Goal: Information Seeking & Learning: Learn about a topic

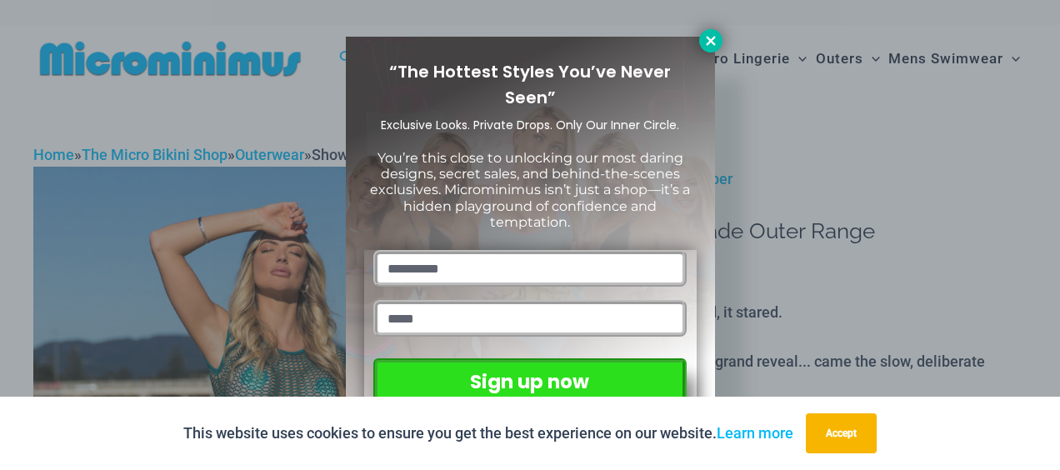
click at [705, 42] on icon at bounding box center [711, 40] width 15 height 15
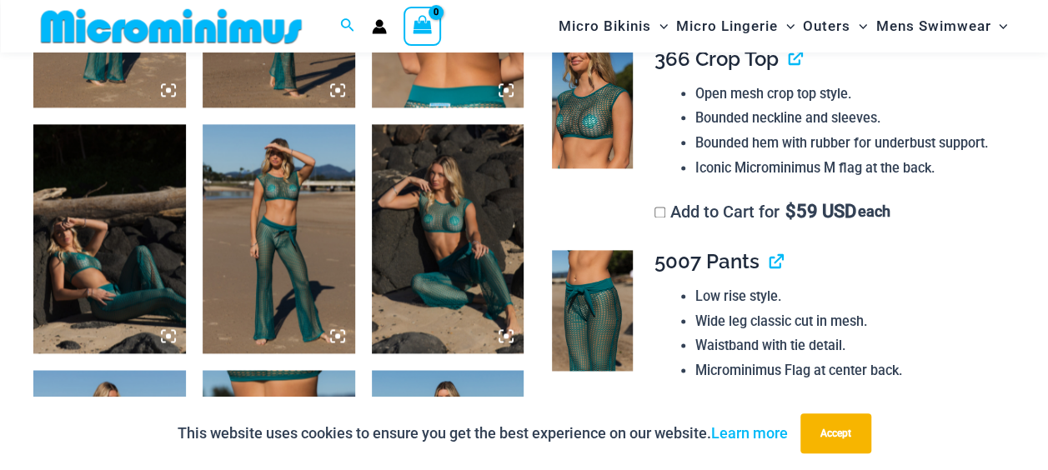
scroll to position [1070, 0]
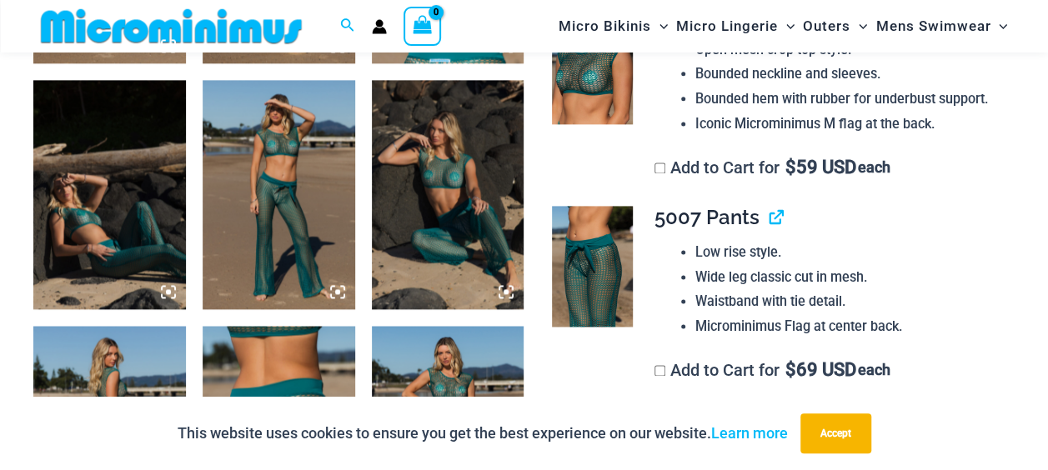
click at [290, 188] on img at bounding box center [279, 194] width 153 height 228
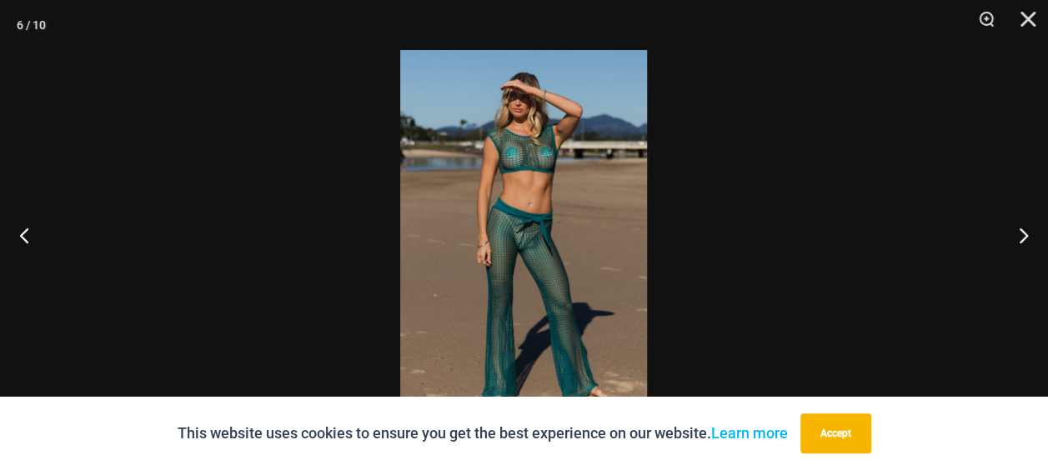
click at [562, 198] on img at bounding box center [523, 235] width 247 height 370
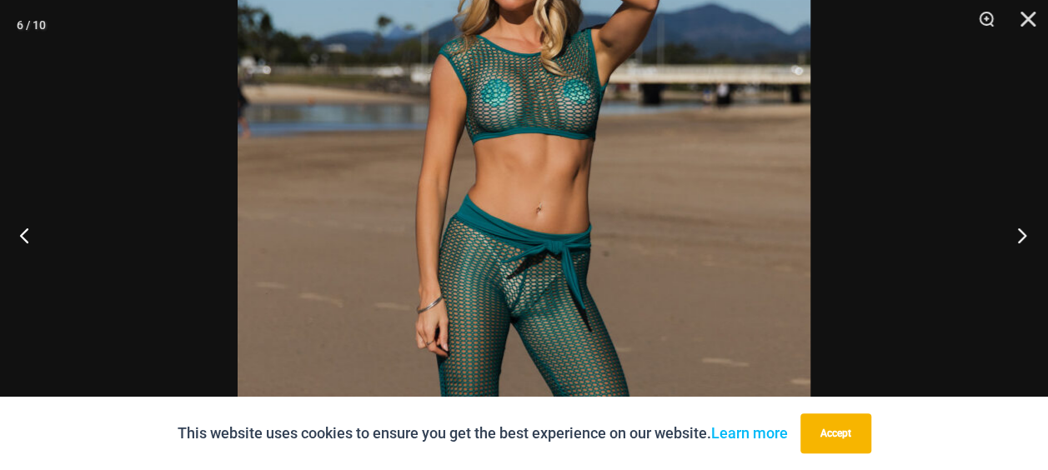
click at [1010, 233] on button "Next" at bounding box center [1016, 234] width 63 height 83
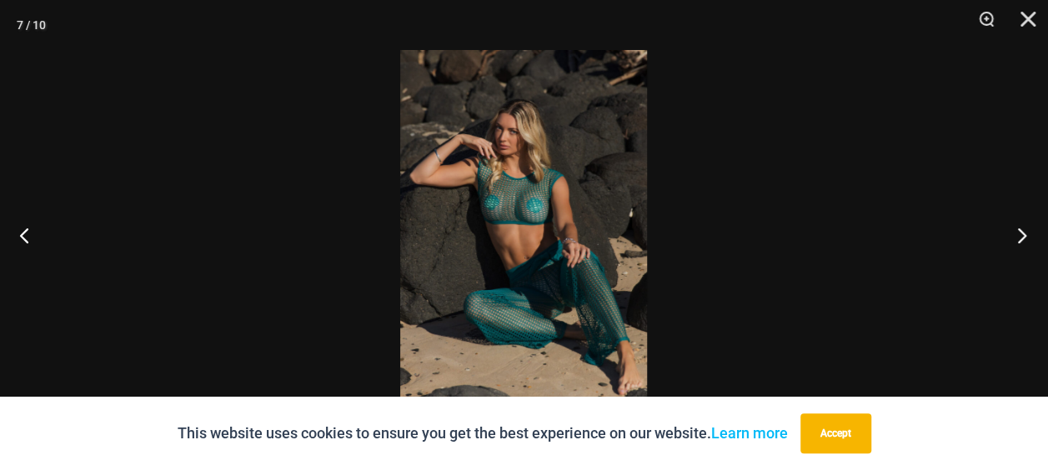
click at [1010, 233] on button "Next" at bounding box center [1016, 234] width 63 height 83
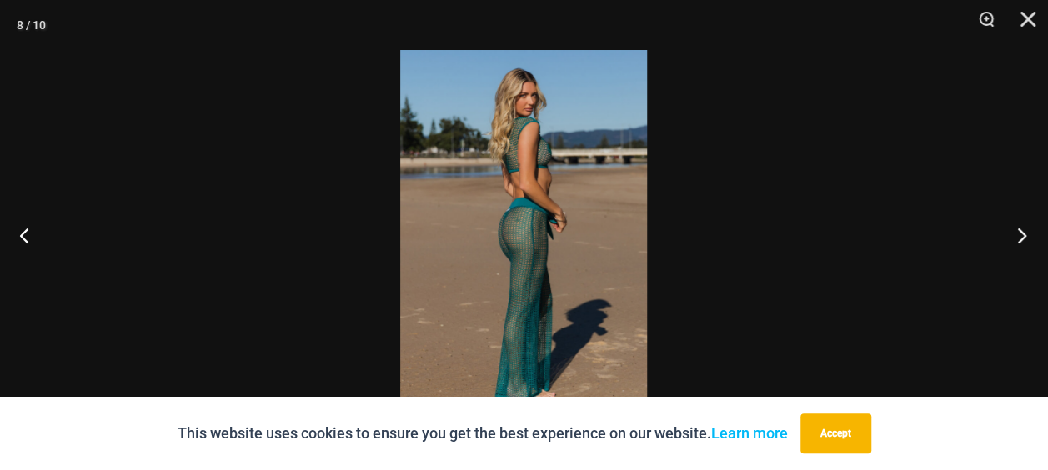
click at [1010, 233] on button "Next" at bounding box center [1016, 234] width 63 height 83
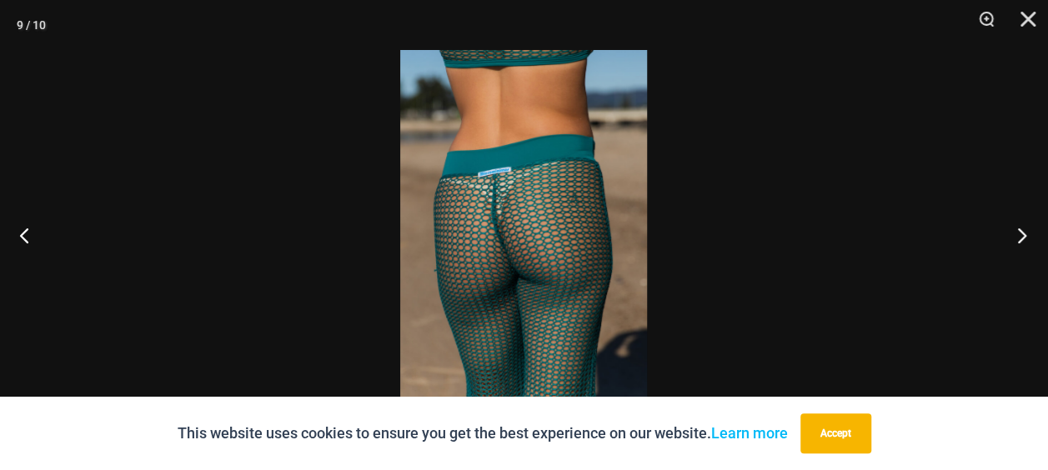
click at [1010, 233] on button "Next" at bounding box center [1016, 234] width 63 height 83
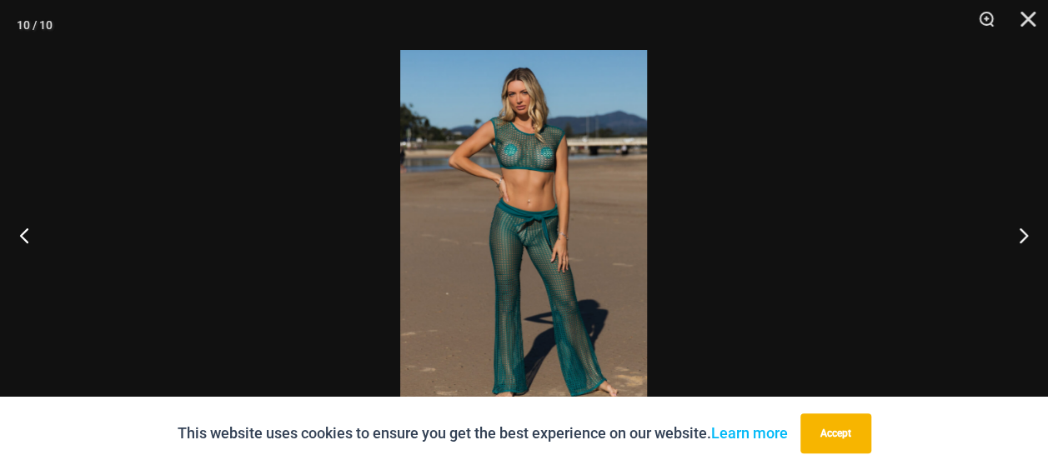
click at [525, 149] on img at bounding box center [523, 235] width 247 height 370
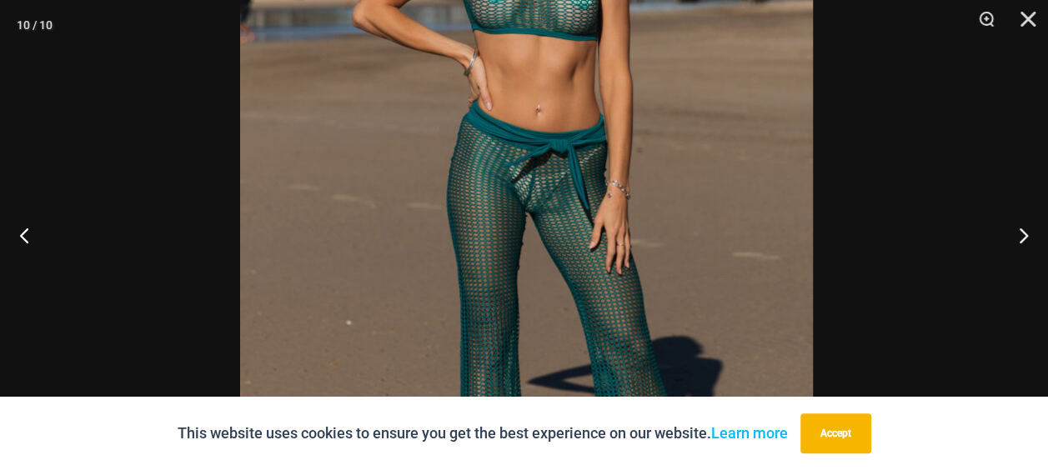
click at [644, 18] on img at bounding box center [526, 186] width 573 height 859
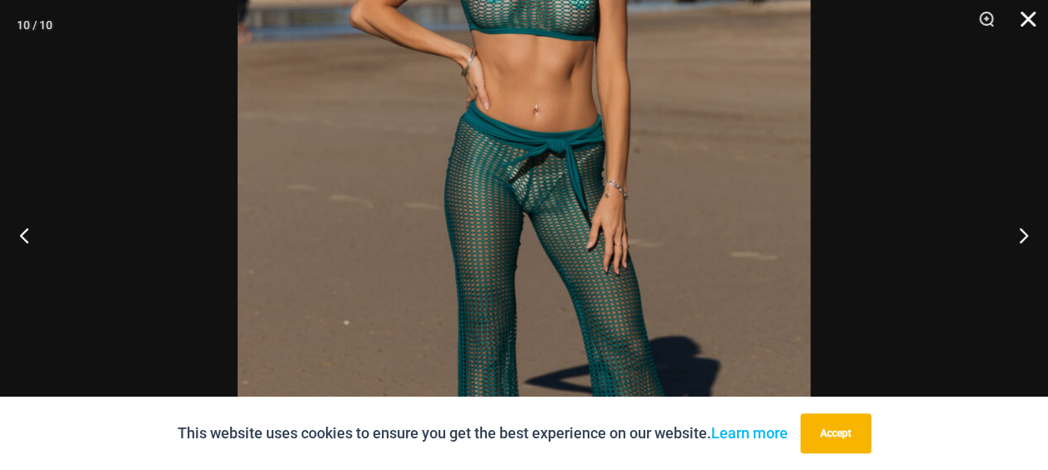
click at [1035, 22] on button "Close" at bounding box center [1022, 25] width 42 height 50
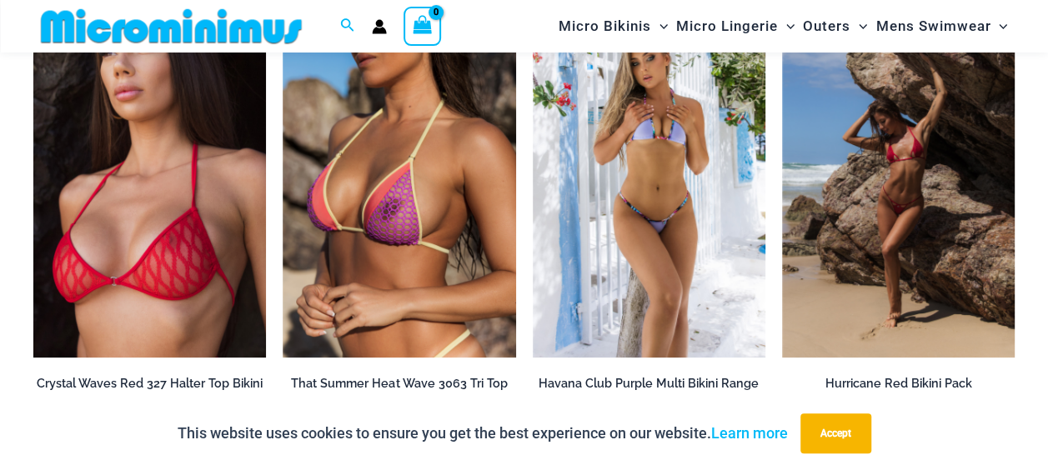
scroll to position [3487, 0]
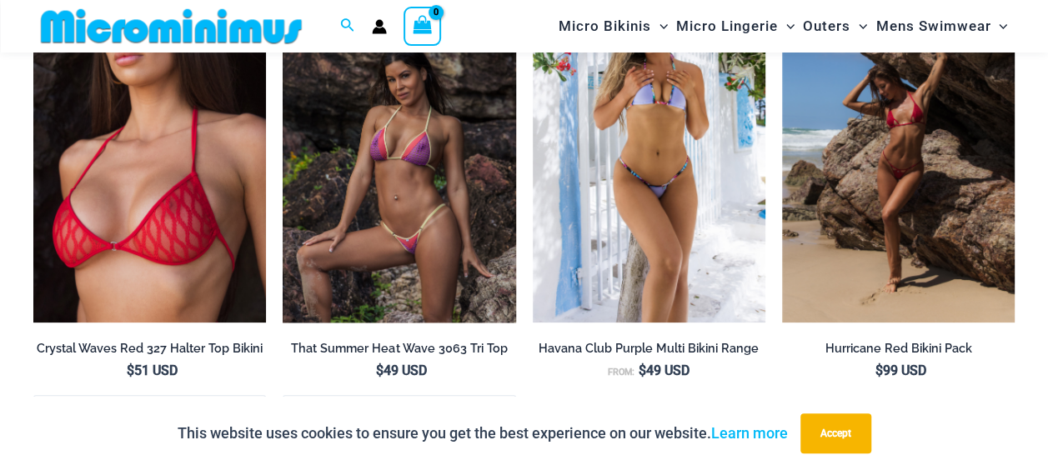
click at [407, 197] on img at bounding box center [399, 147] width 233 height 349
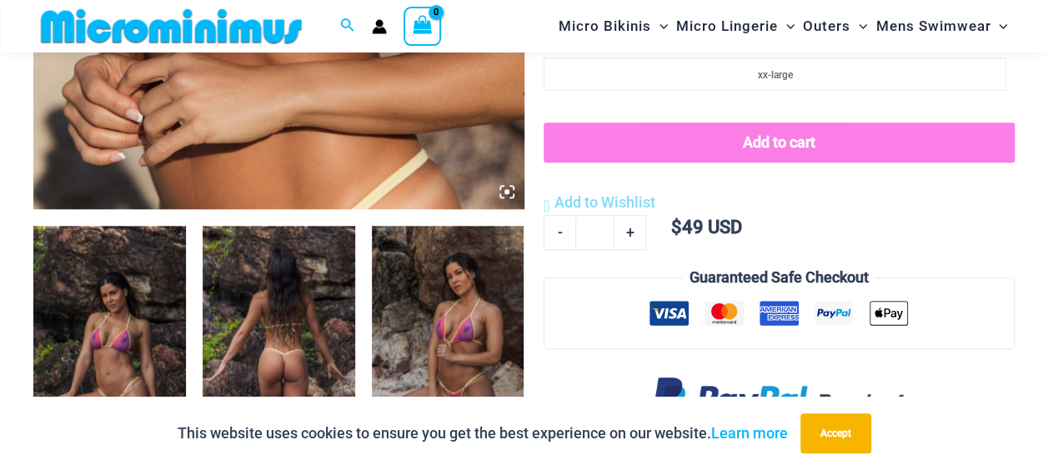
scroll to position [745, 0]
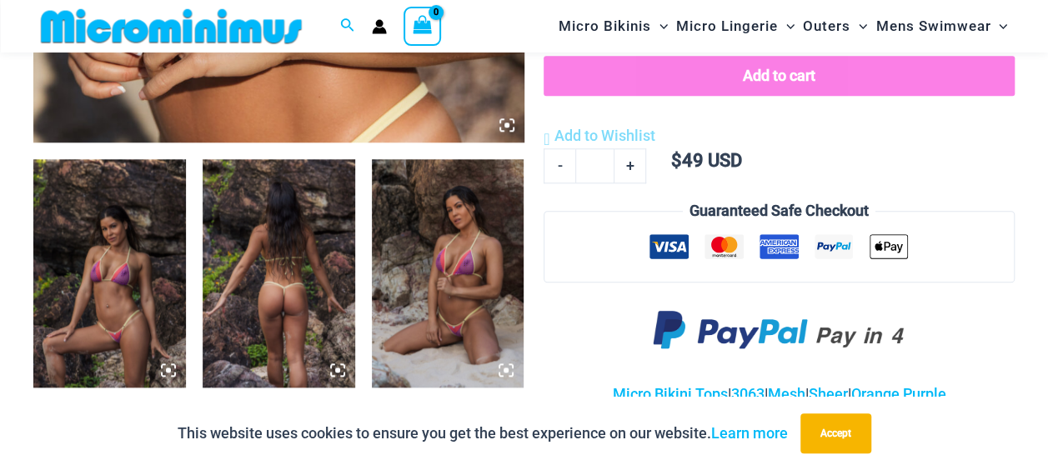
click at [507, 125] on icon at bounding box center [506, 125] width 5 height 5
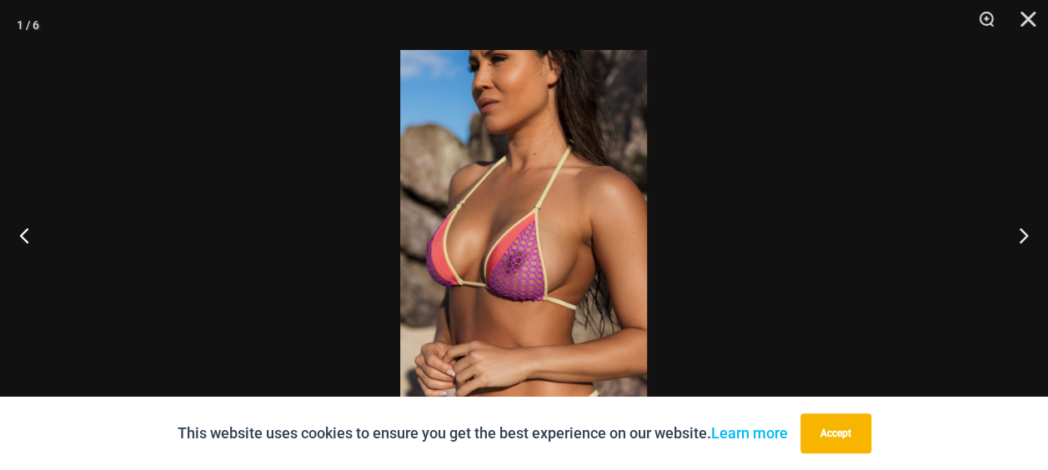
click at [507, 125] on img at bounding box center [523, 235] width 247 height 370
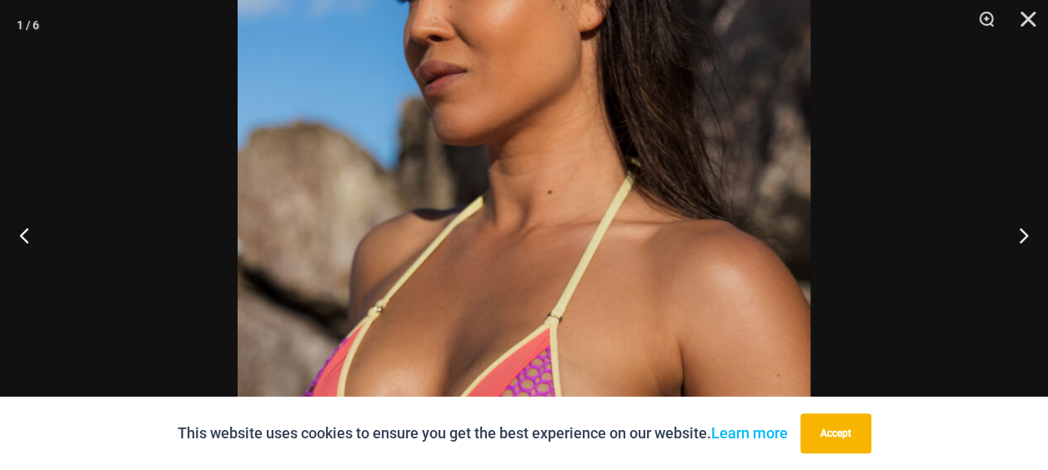
click at [527, 190] on img at bounding box center [524, 380] width 573 height 859
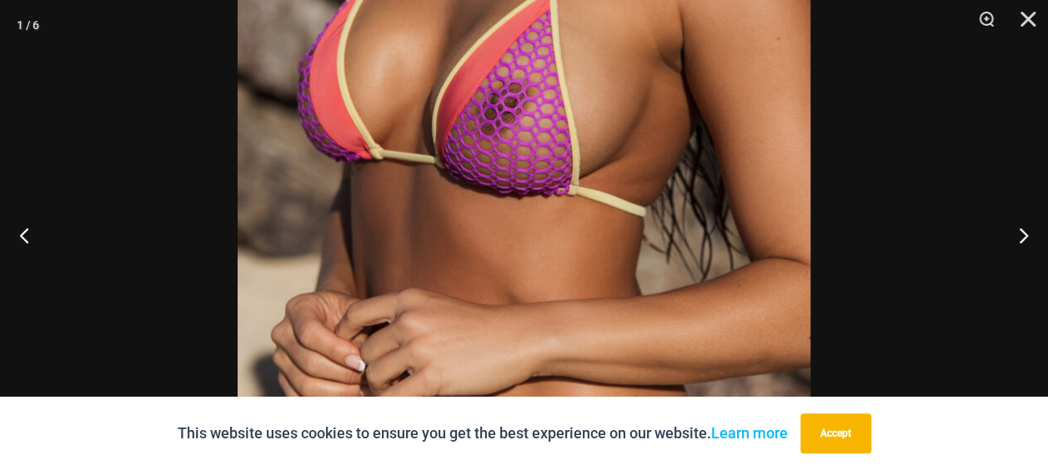
click at [499, 237] on img at bounding box center [524, 43] width 573 height 859
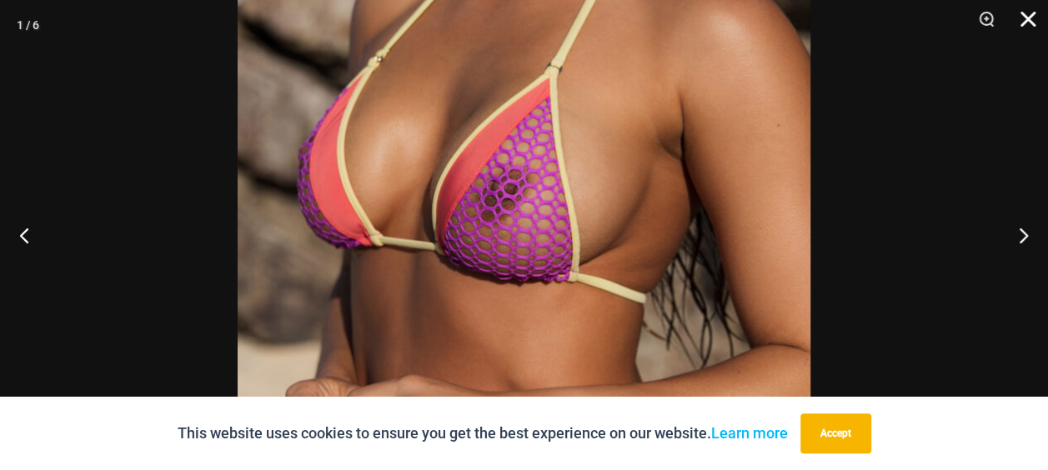
click at [1031, 23] on button "Close" at bounding box center [1022, 25] width 42 height 50
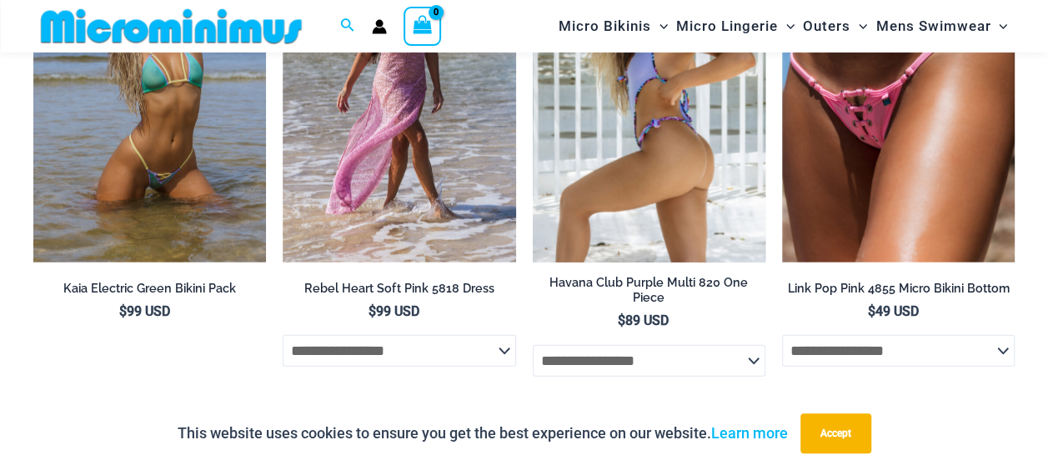
scroll to position [2163, 0]
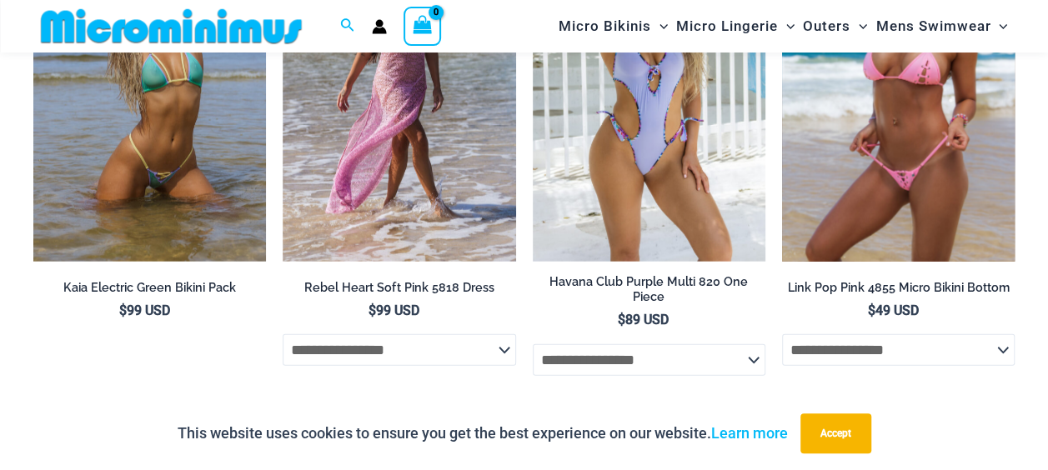
click at [919, 215] on img at bounding box center [898, 86] width 233 height 349
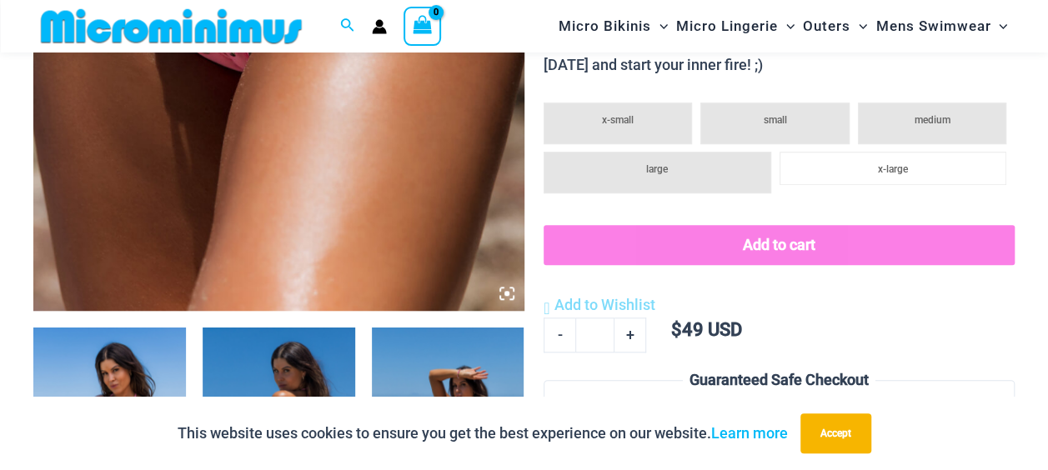
scroll to position [577, 0]
click at [503, 293] on icon at bounding box center [506, 293] width 15 height 15
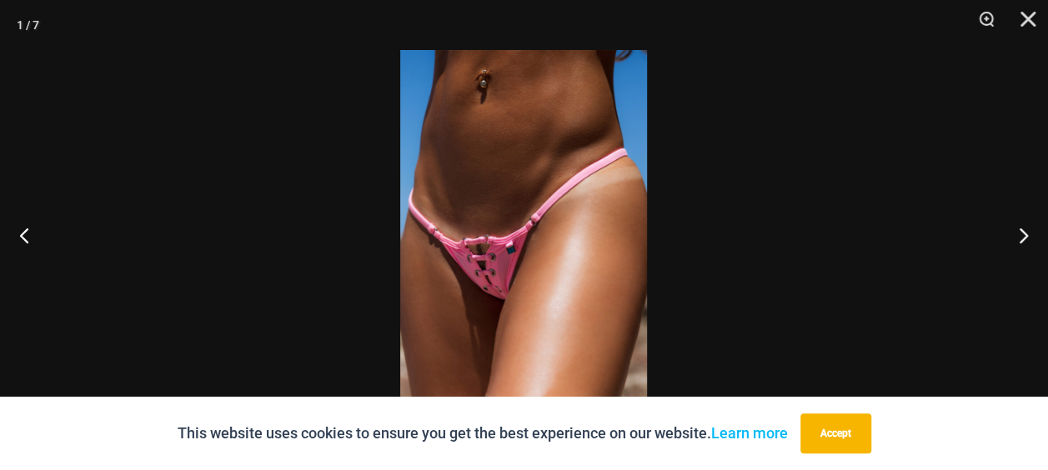
click at [542, 263] on img at bounding box center [523, 235] width 247 height 370
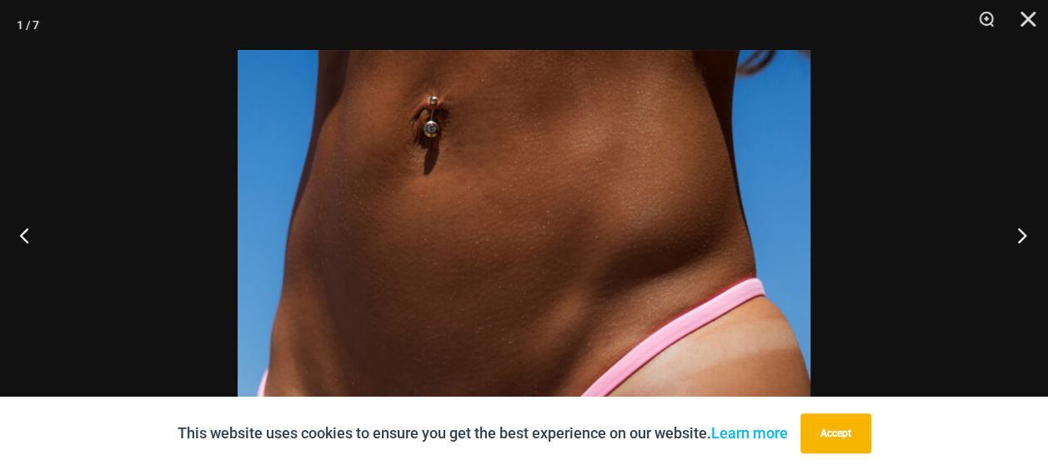
click at [1022, 225] on button "Next" at bounding box center [1016, 234] width 63 height 83
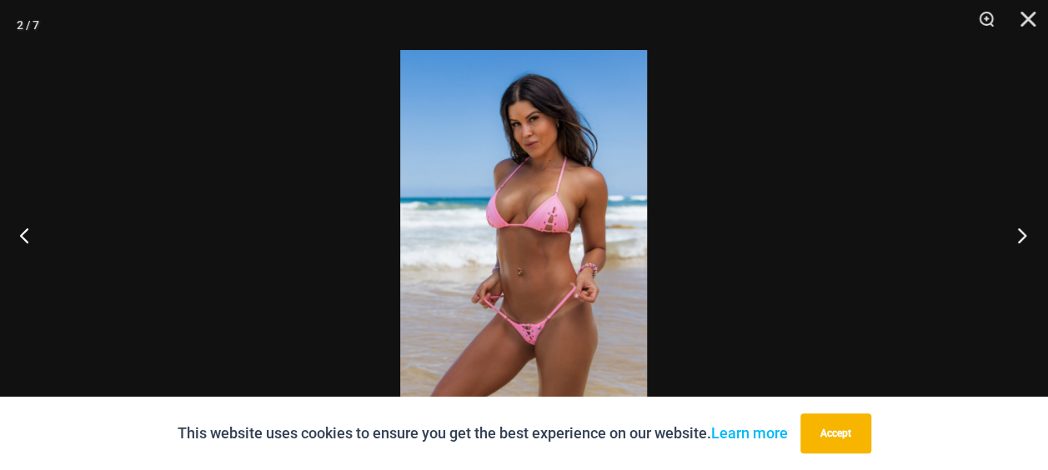
click at [1022, 225] on button "Next" at bounding box center [1016, 234] width 63 height 83
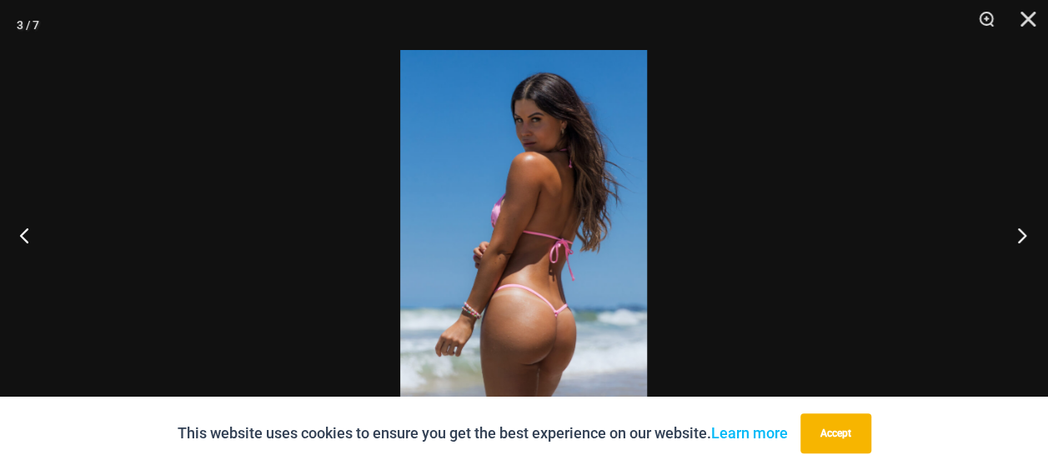
click at [1022, 225] on button "Next" at bounding box center [1016, 234] width 63 height 83
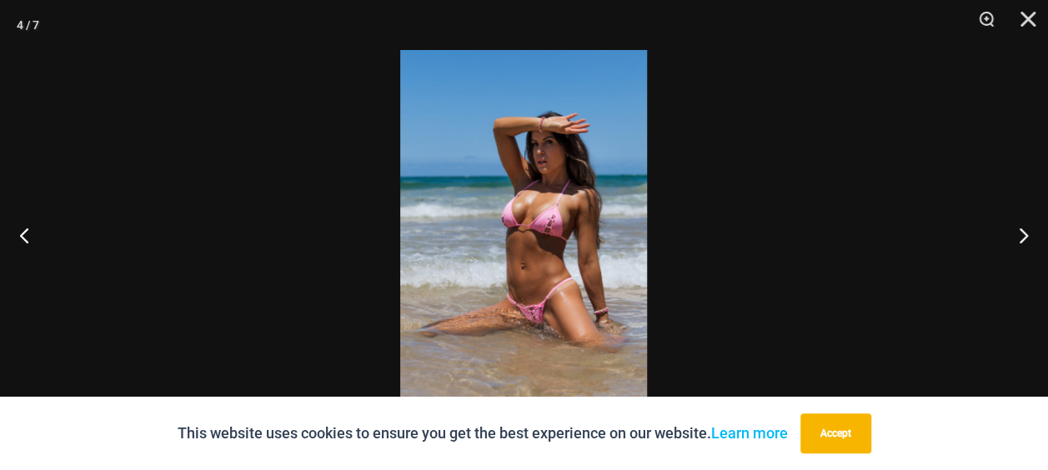
click at [616, 210] on img at bounding box center [523, 235] width 247 height 370
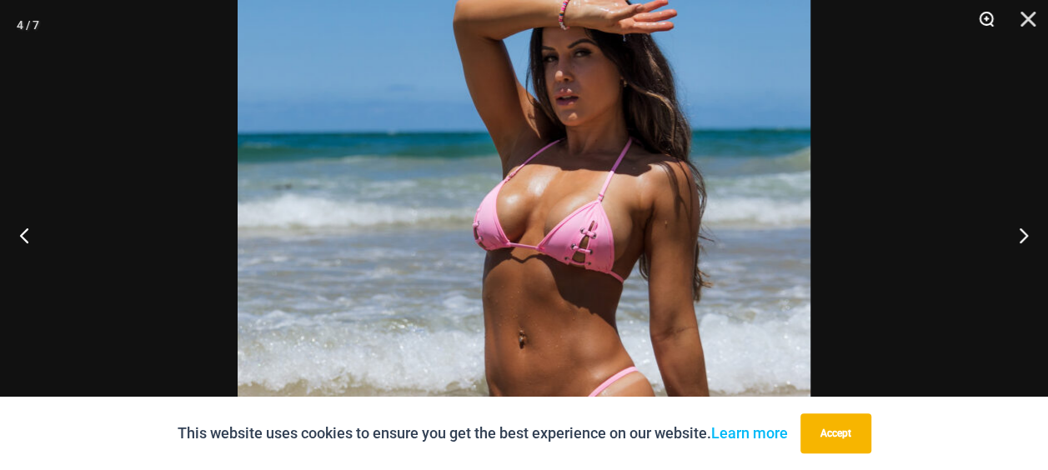
click at [989, 21] on button "Zoom" at bounding box center [981, 25] width 42 height 50
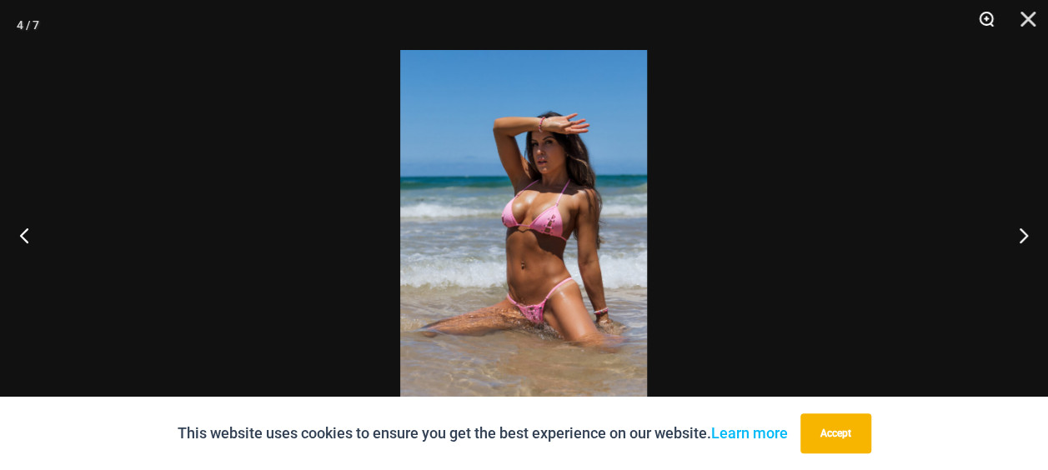
click at [989, 21] on button "Zoom" at bounding box center [981, 25] width 42 height 50
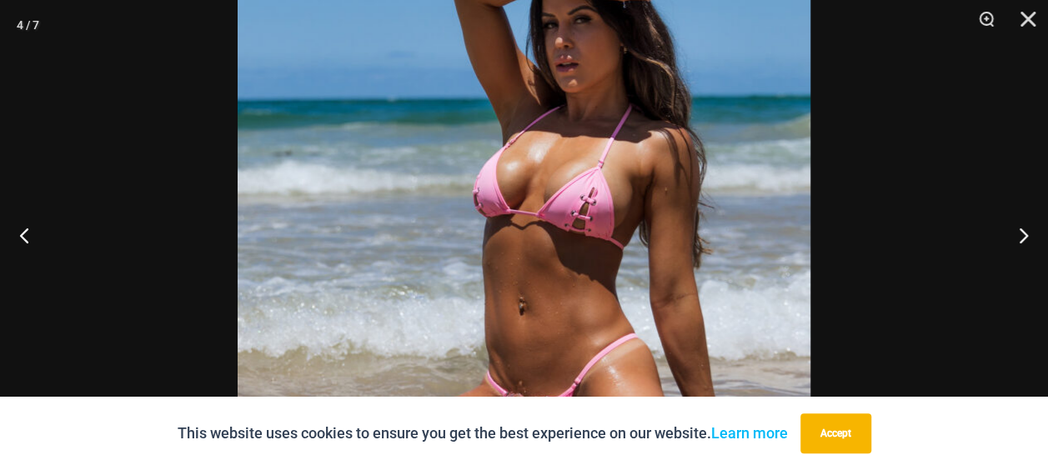
click at [649, 173] on img at bounding box center [524, 235] width 573 height 859
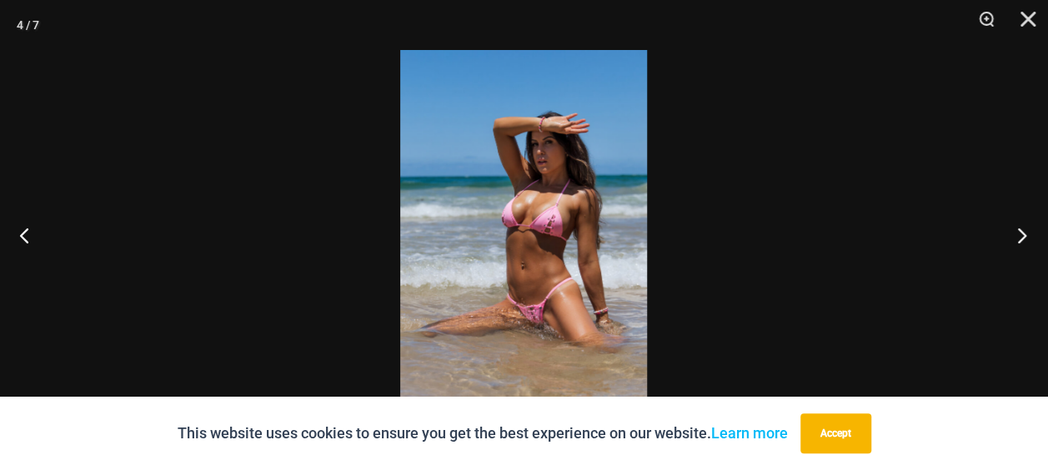
click at [1024, 233] on button "Next" at bounding box center [1016, 234] width 63 height 83
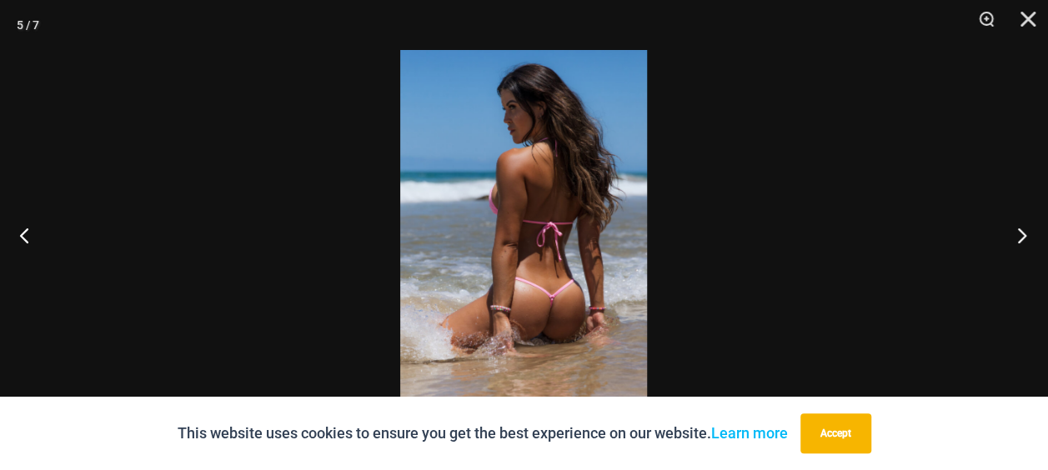
click at [1022, 233] on button "Next" at bounding box center [1016, 234] width 63 height 83
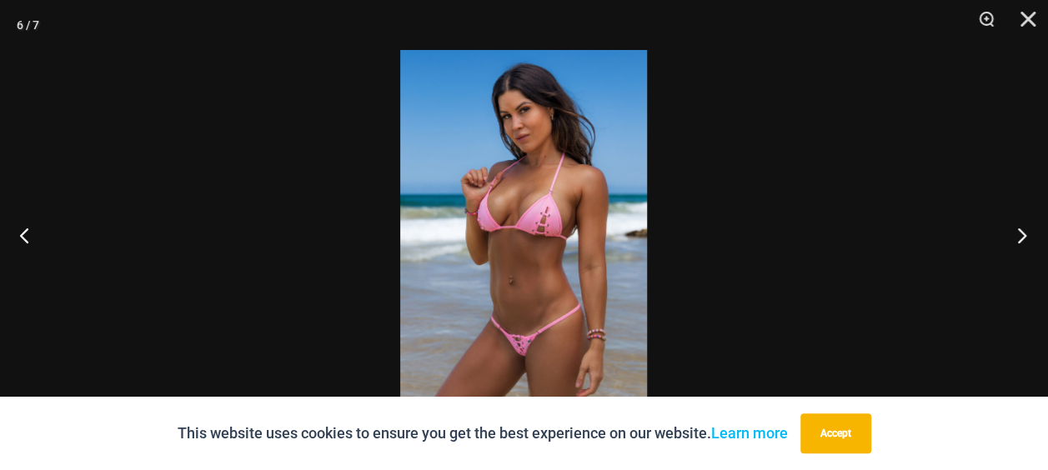
click at [1019, 232] on button "Next" at bounding box center [1016, 234] width 63 height 83
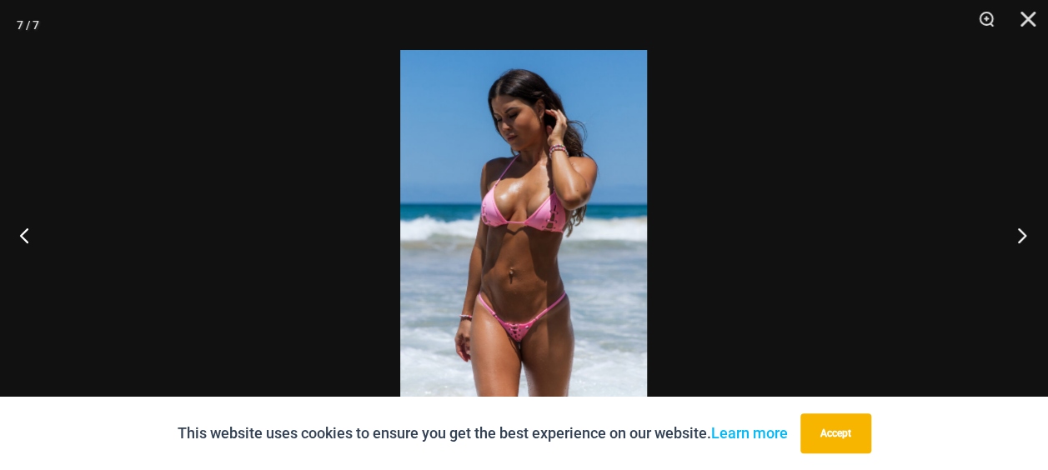
click at [1018, 232] on button "Next" at bounding box center [1016, 234] width 63 height 83
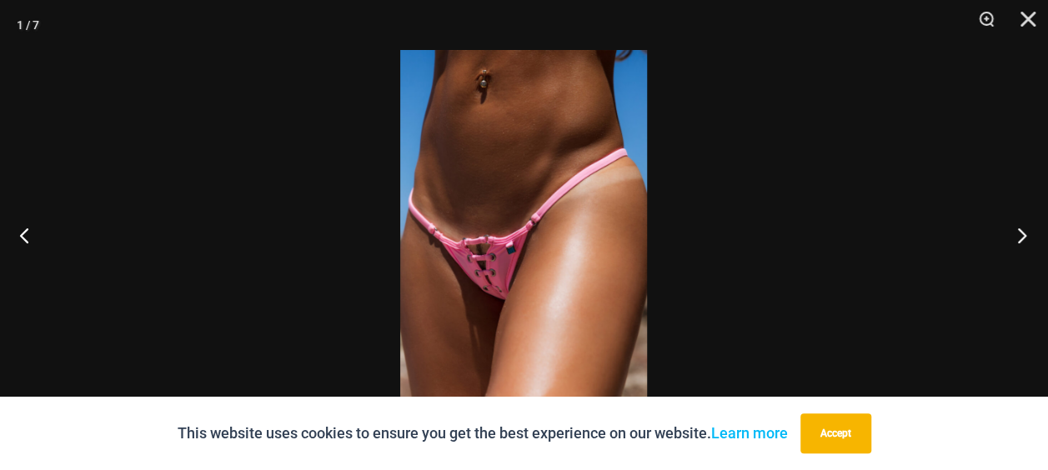
click at [1027, 233] on button "Next" at bounding box center [1016, 234] width 63 height 83
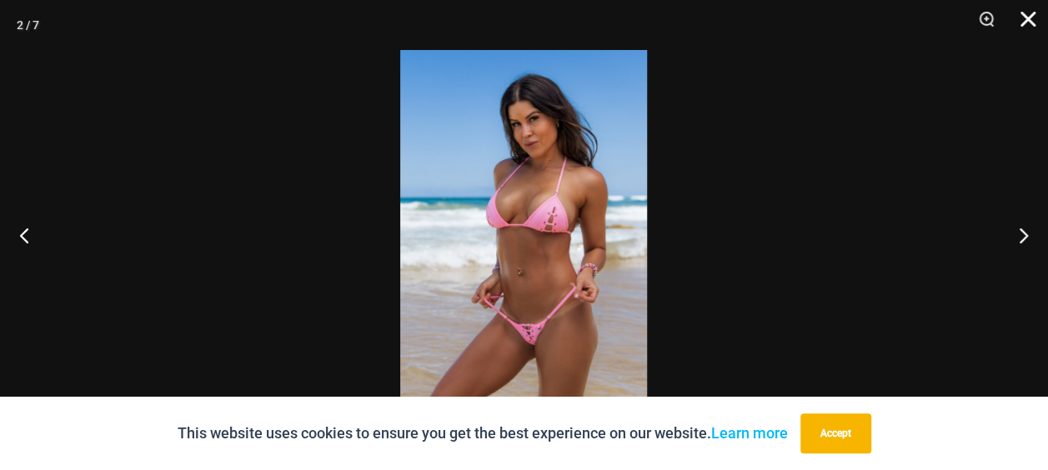
click at [1025, 17] on button "Close" at bounding box center [1022, 25] width 42 height 50
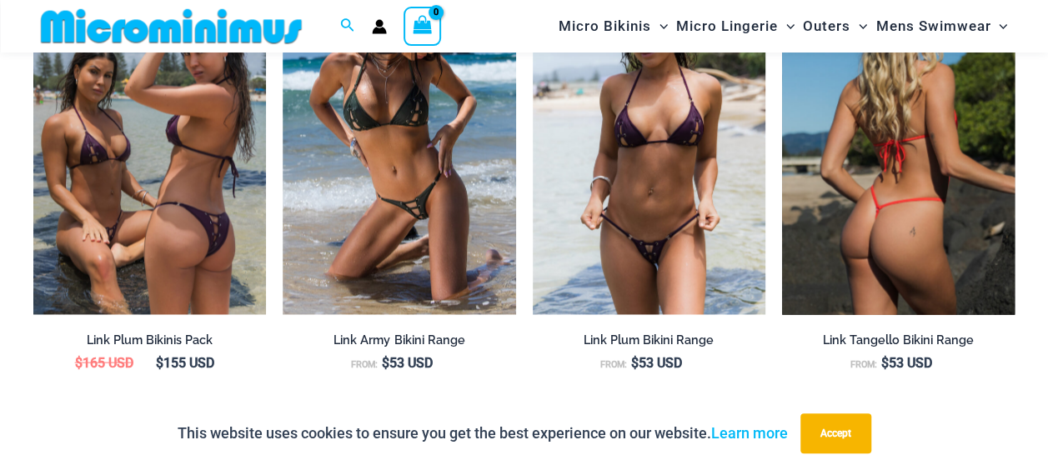
scroll to position [1661, 0]
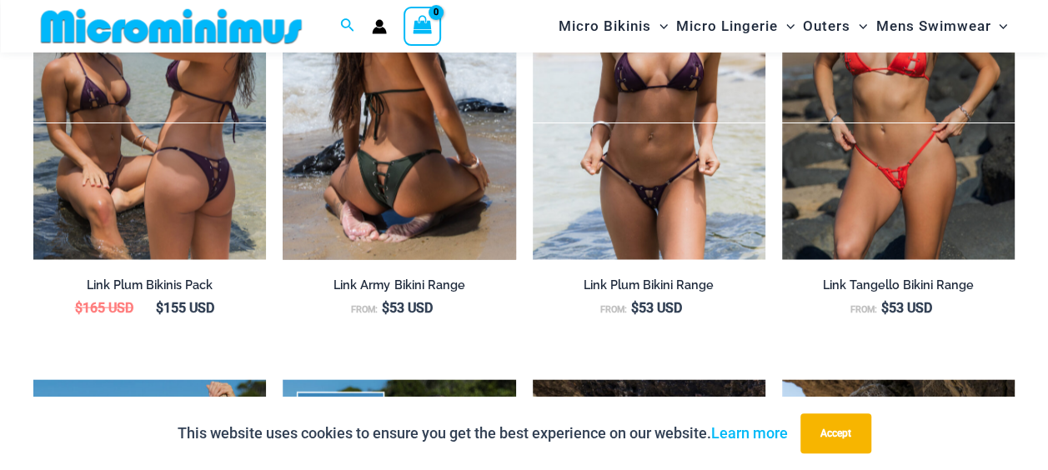
click at [403, 158] on img at bounding box center [399, 85] width 233 height 349
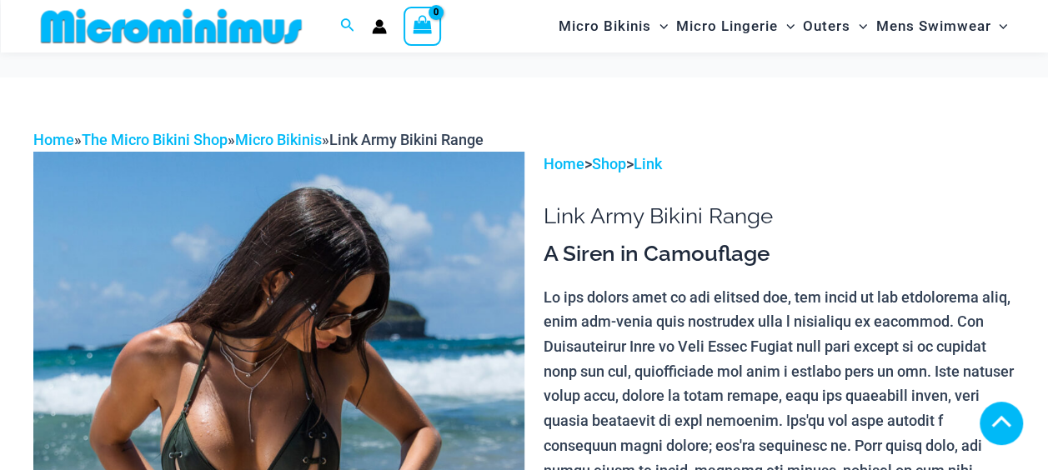
scroll to position [329, 0]
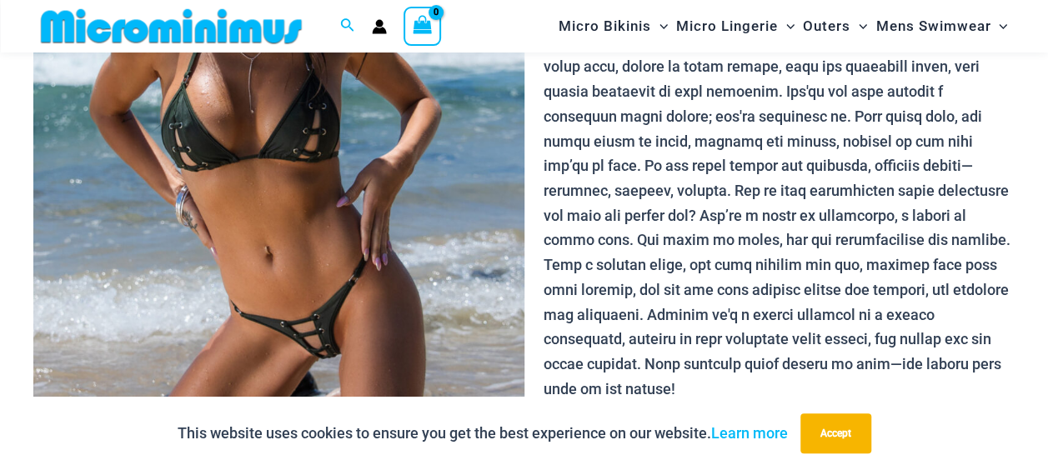
click at [338, 240] on img at bounding box center [278, 190] width 491 height 736
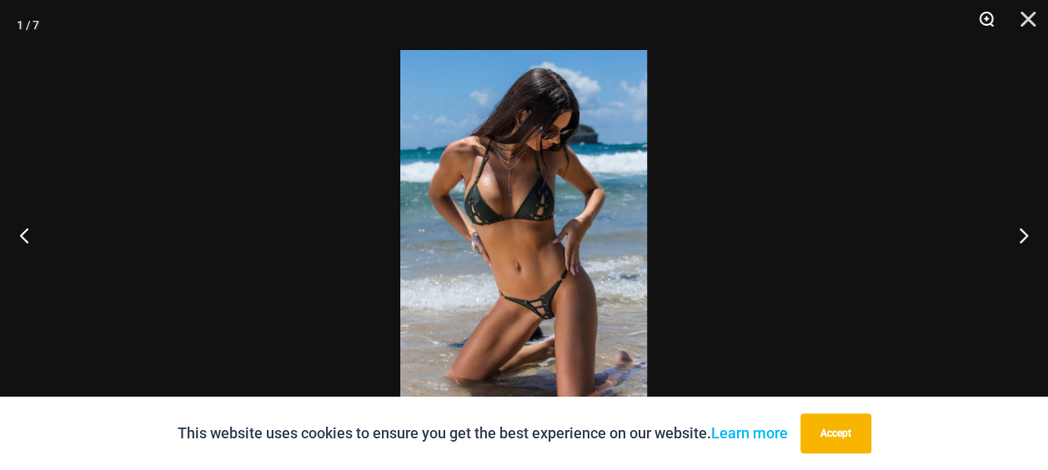
click at [988, 21] on button "Zoom" at bounding box center [981, 25] width 42 height 50
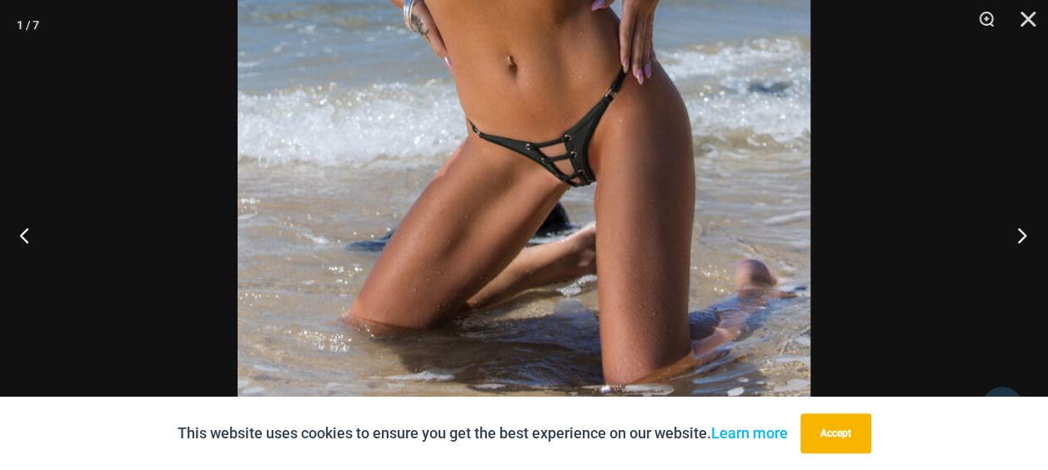
click at [1028, 240] on button "Next" at bounding box center [1016, 234] width 63 height 83
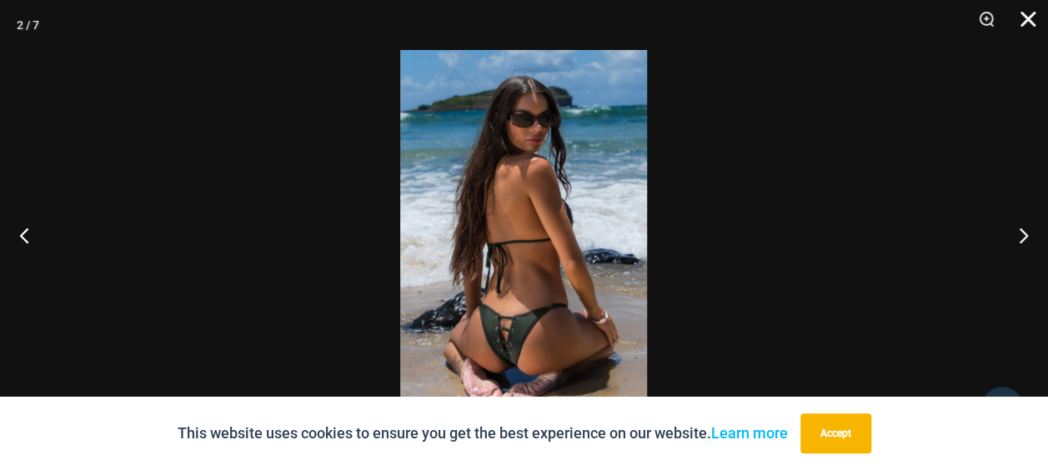
click at [1022, 14] on button "Close" at bounding box center [1022, 25] width 42 height 50
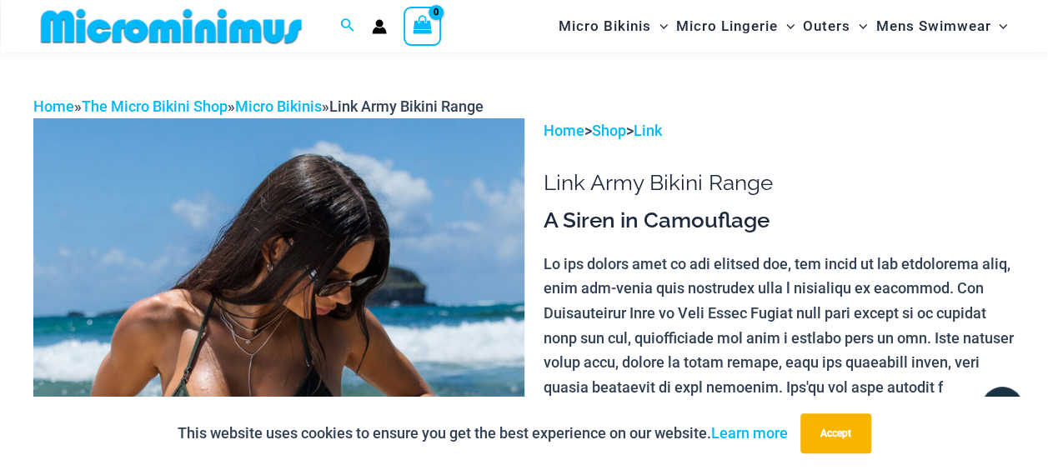
scroll to position [0, 0]
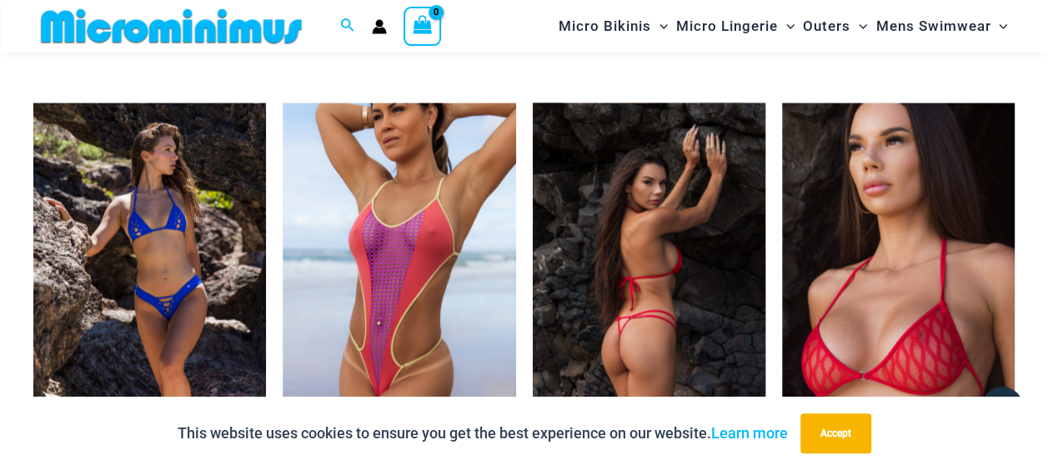
scroll to position [4904, 0]
